Goal: Task Accomplishment & Management: Manage account settings

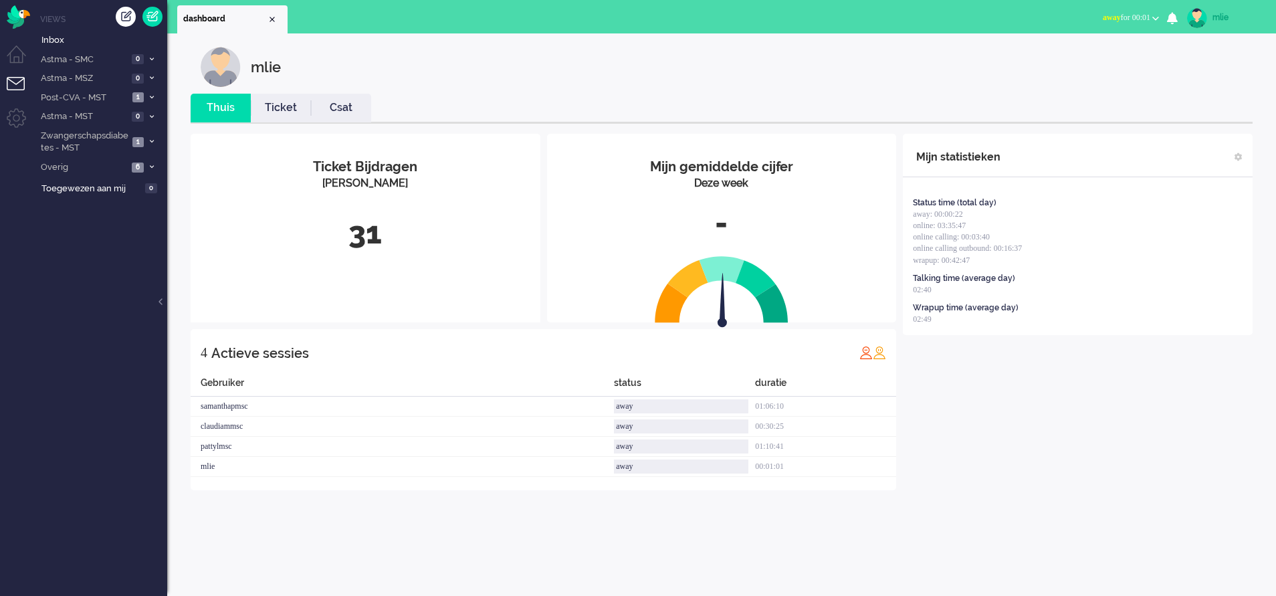
click at [840, 14] on span "away" at bounding box center [1112, 17] width 18 height 9
click at [840, 60] on label "Online" at bounding box center [1104, 59] width 106 height 11
click at [294, 115] on link "Ticket" at bounding box center [281, 107] width 60 height 15
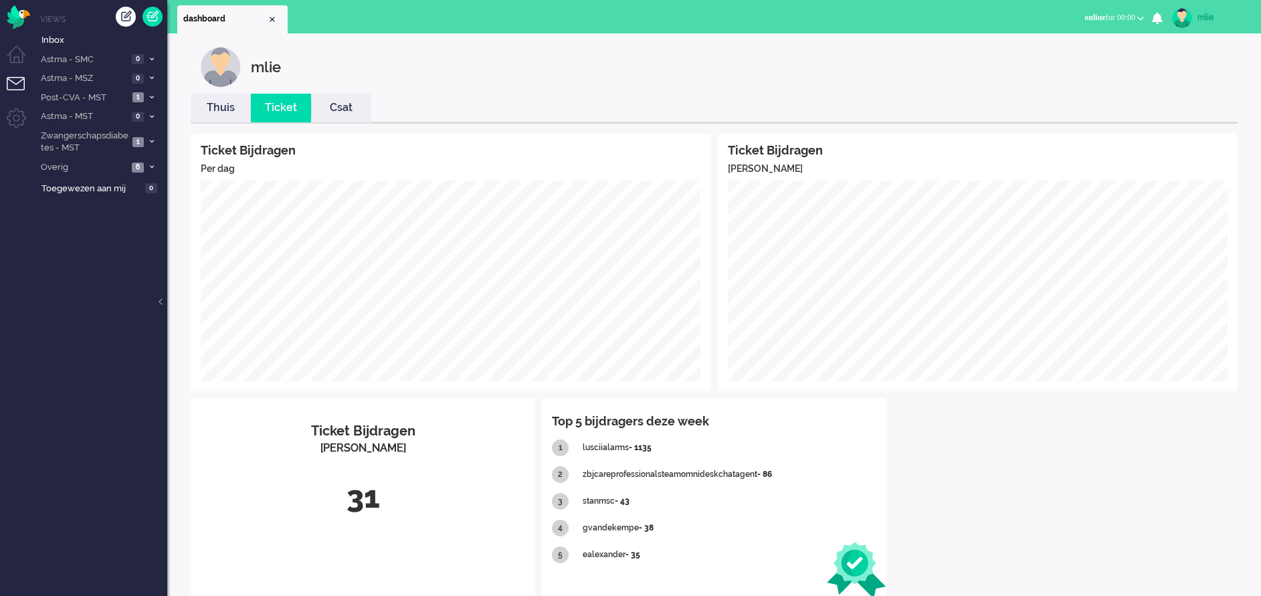
click at [221, 105] on link "Thuis" at bounding box center [221, 107] width 60 height 15
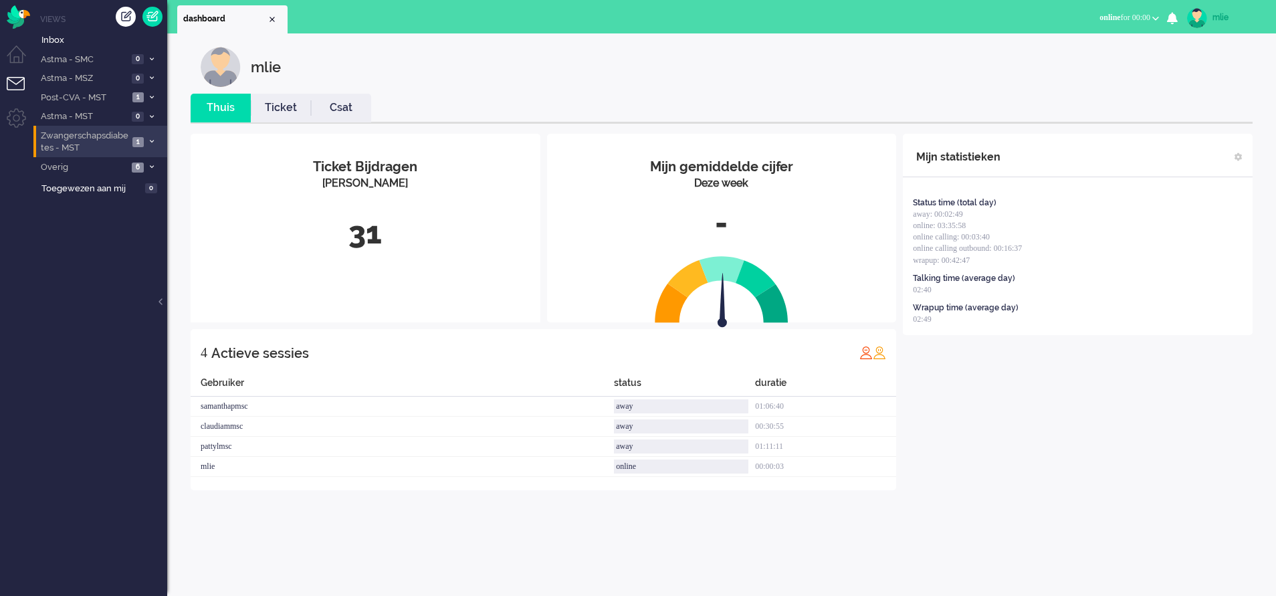
click at [156, 138] on li "Zwangerschapsdiabetes - MST 1" at bounding box center [100, 141] width 134 height 31
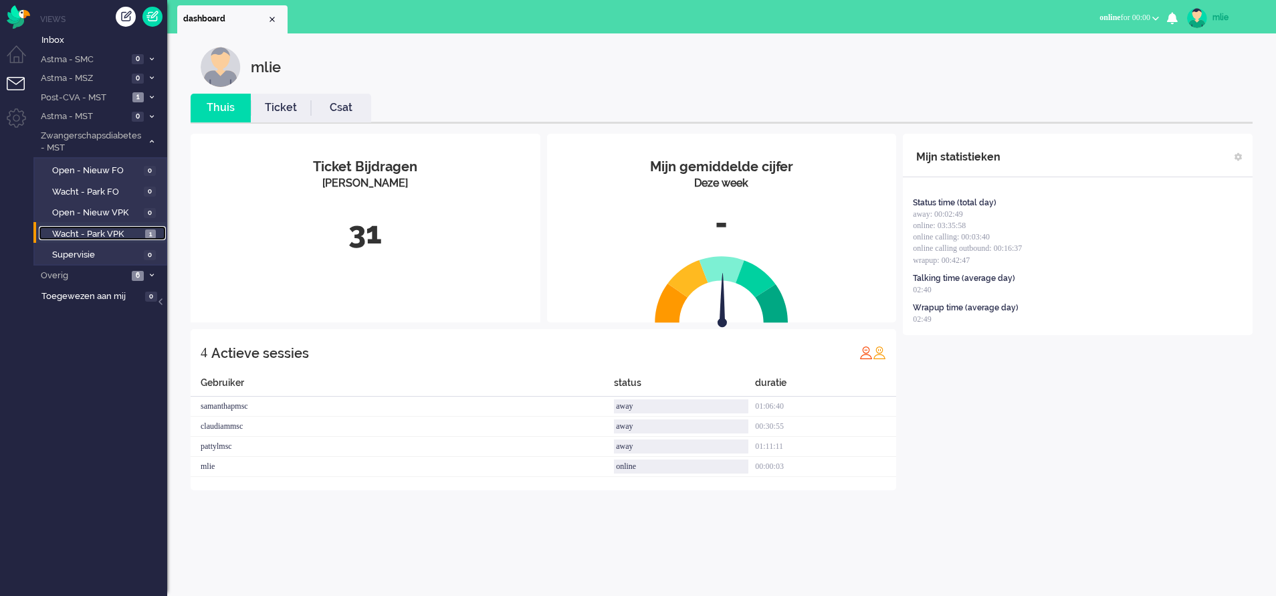
click at [90, 230] on span "Wacht - Park VPK" at bounding box center [97, 234] width 90 height 13
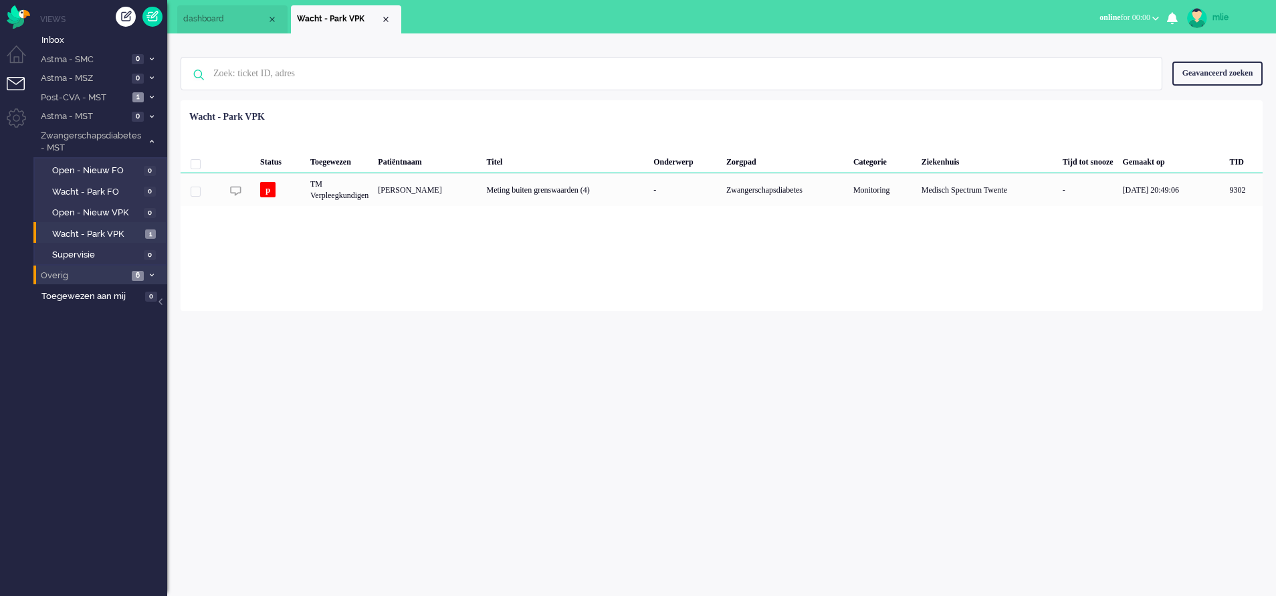
click at [155, 274] on span at bounding box center [152, 275] width 10 height 7
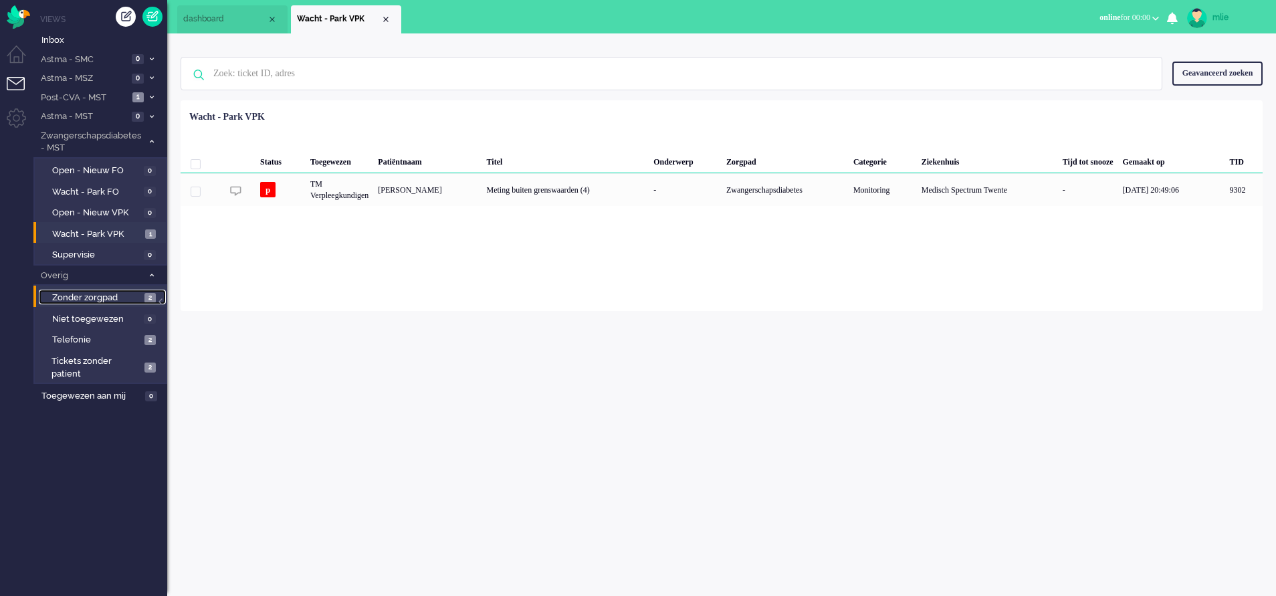
click at [86, 295] on span "Zonder zorgpad" at bounding box center [96, 298] width 89 height 13
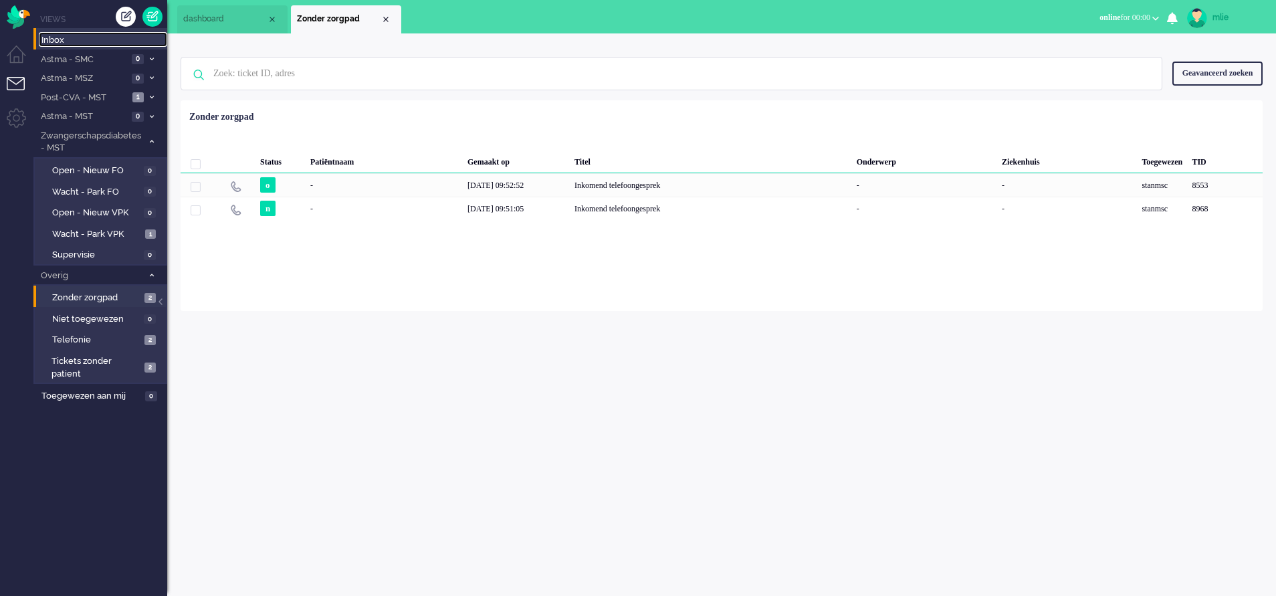
click at [58, 38] on span "Inbox" at bounding box center [104, 40] width 126 height 13
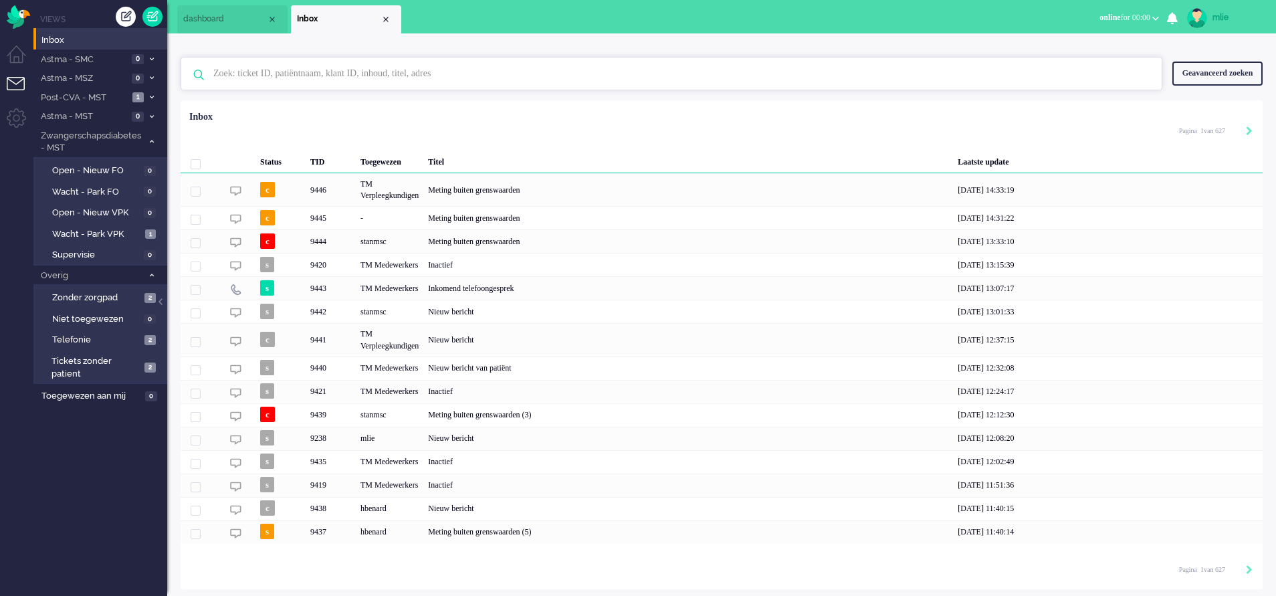
click at [264, 74] on input "text" at bounding box center [673, 74] width 941 height 32
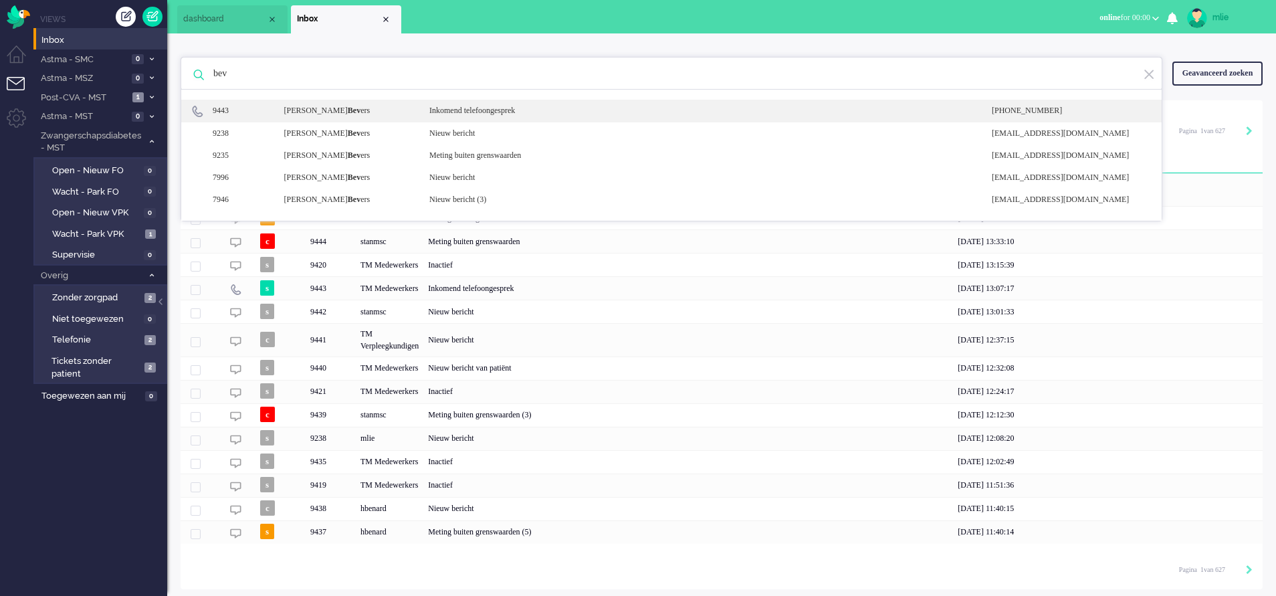
type input "bev"
click at [521, 116] on div "Inkomend telefoongesprek" at bounding box center [700, 110] width 563 height 11
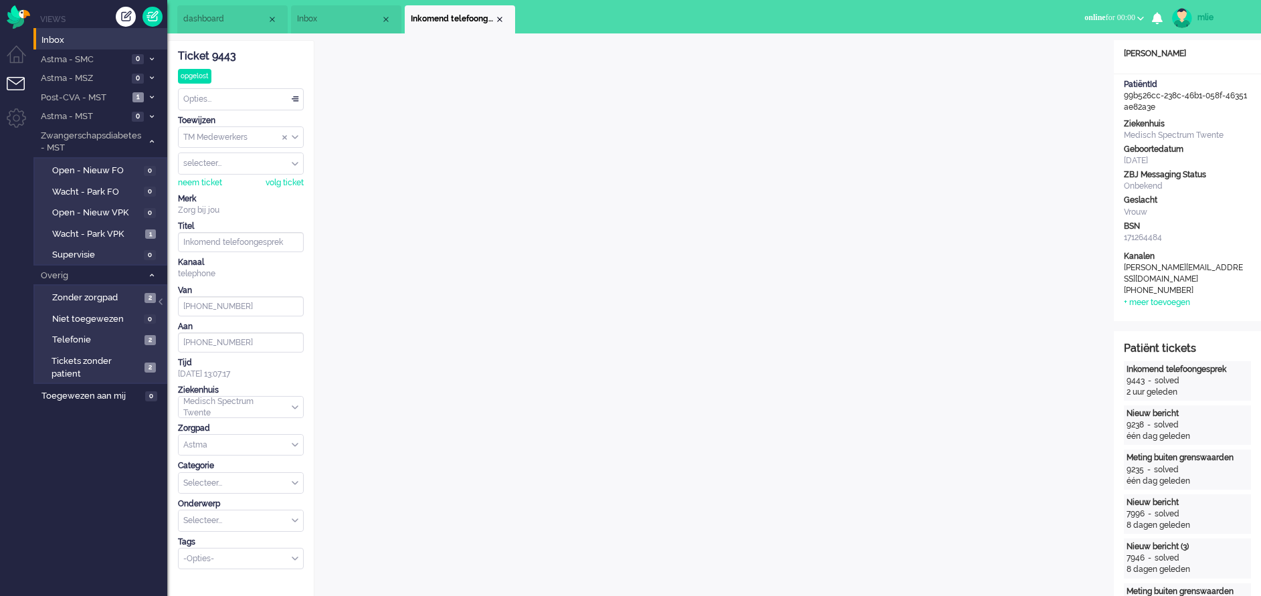
scroll to position [41, 0]
